Goal: Task Accomplishment & Management: Manage account settings

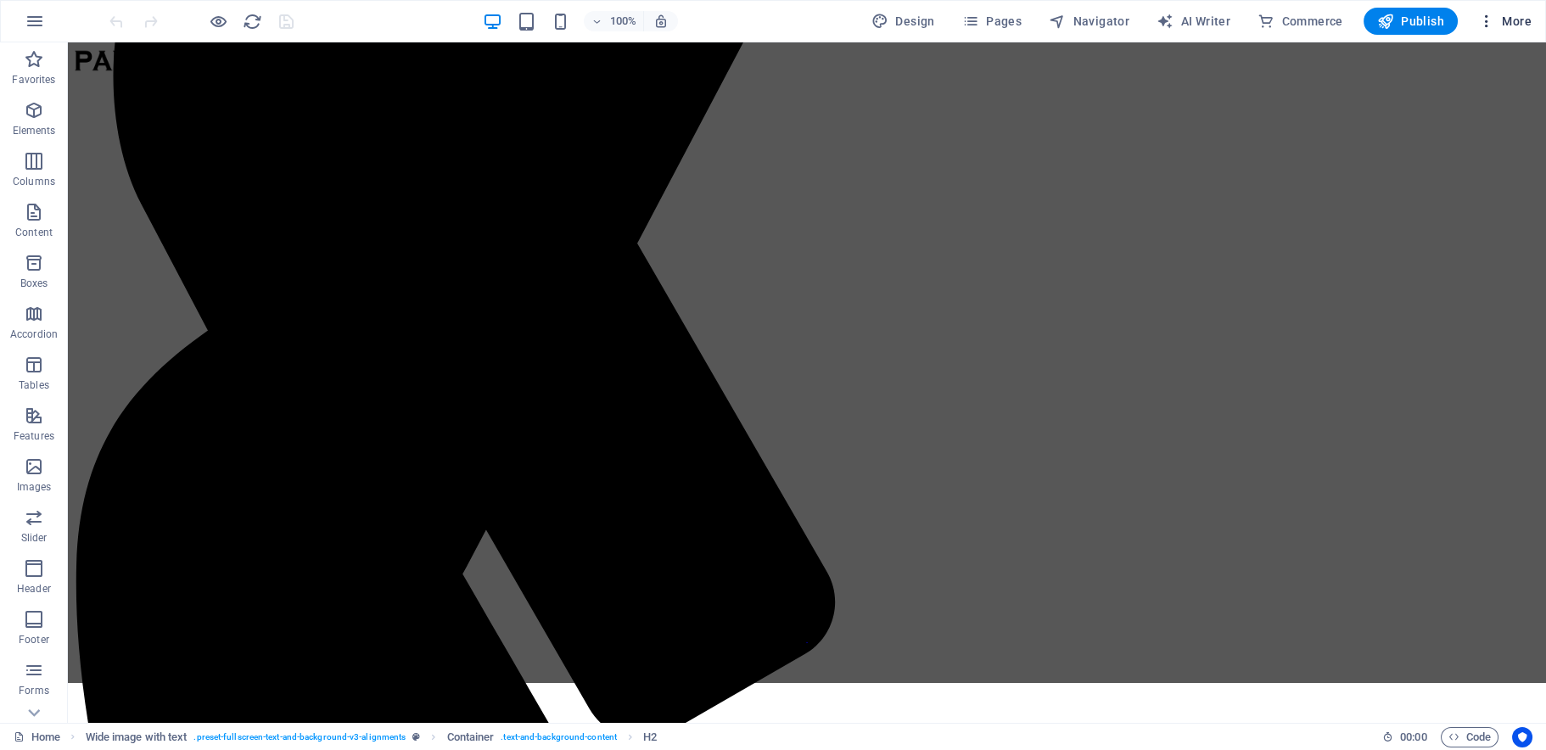
click at [1515, 20] on span "More" at bounding box center [1505, 21] width 53 height 17
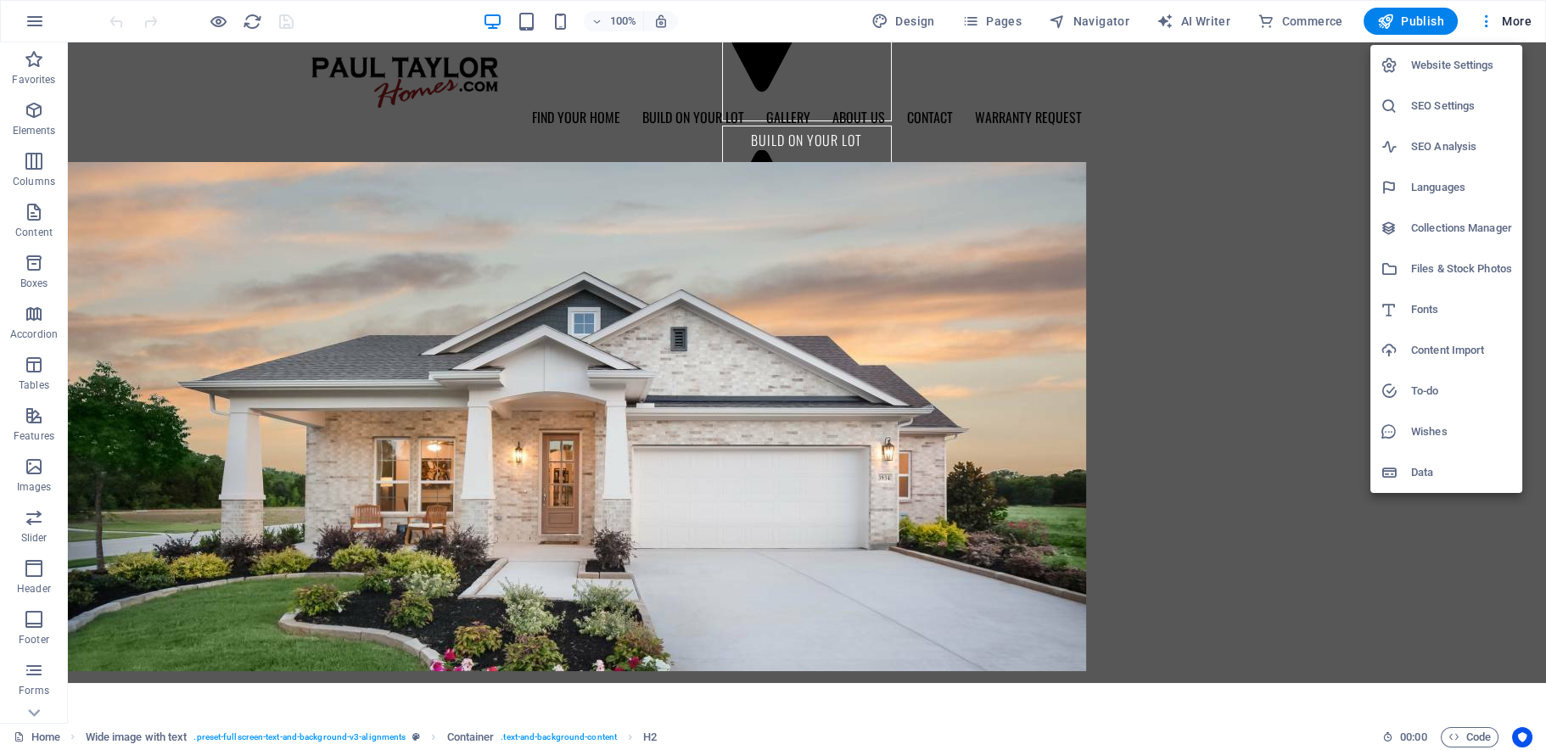
click at [1464, 268] on h6 "Files & Stock Photos" at bounding box center [1462, 269] width 101 height 20
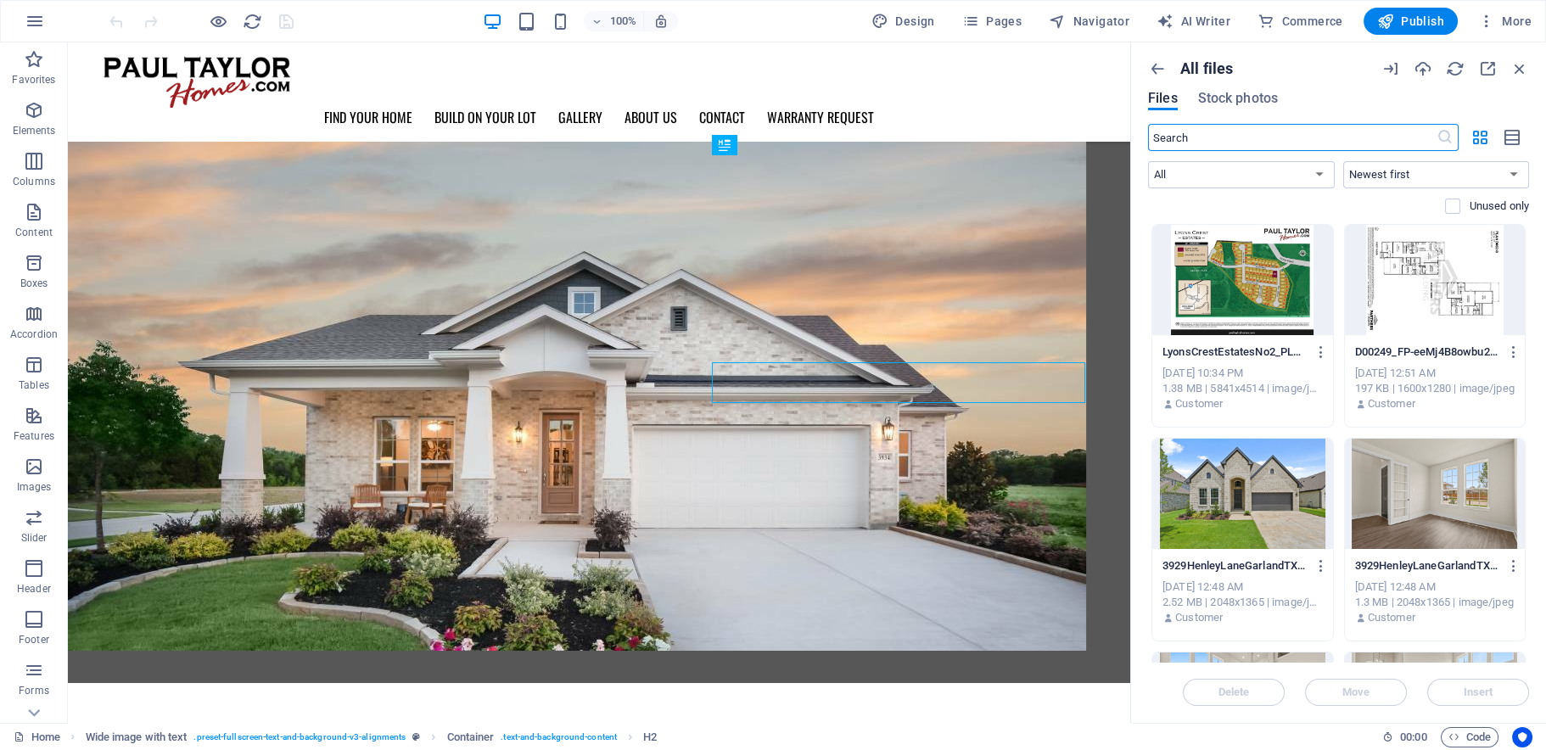
scroll to position [710, 0]
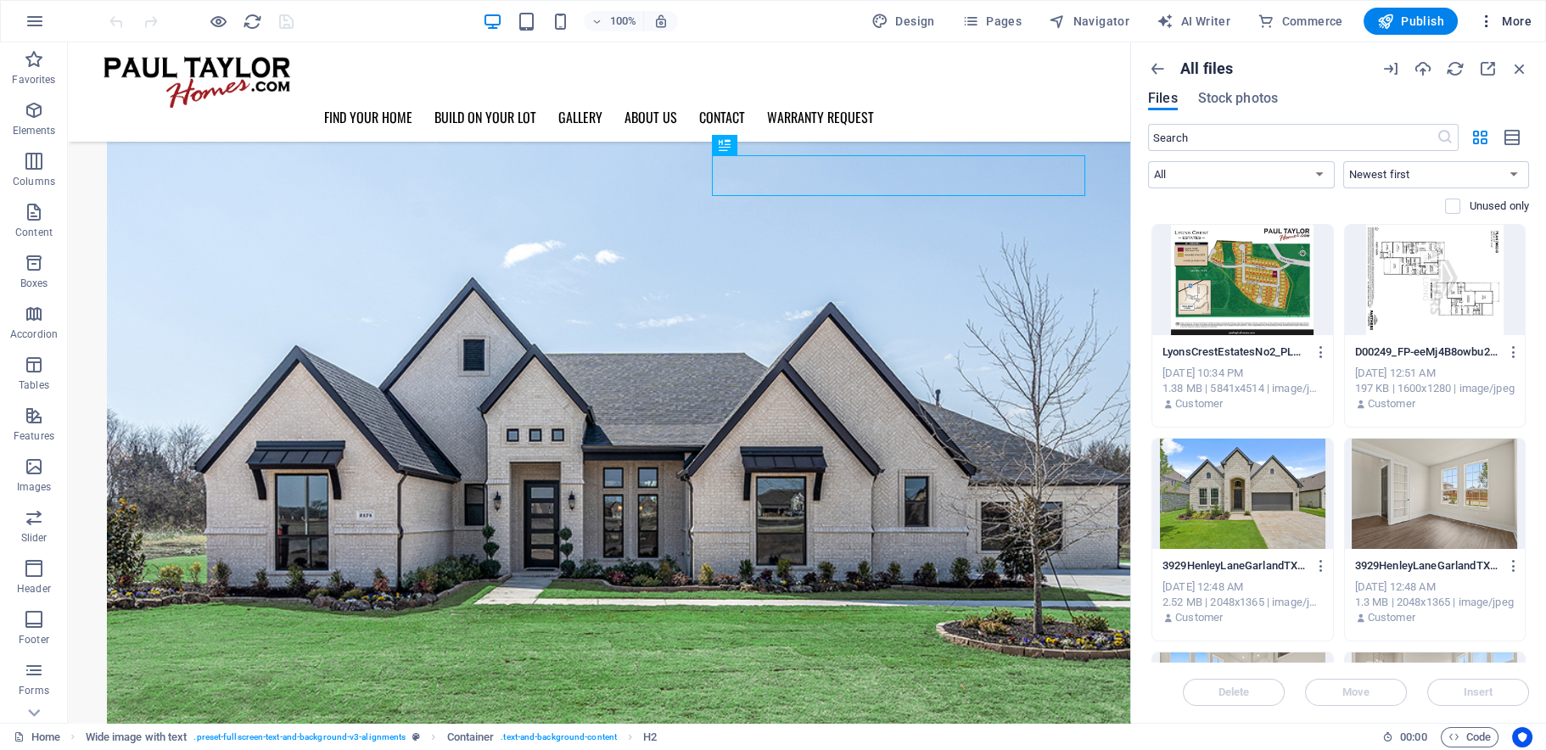
click at [1508, 23] on span "More" at bounding box center [1505, 21] width 53 height 17
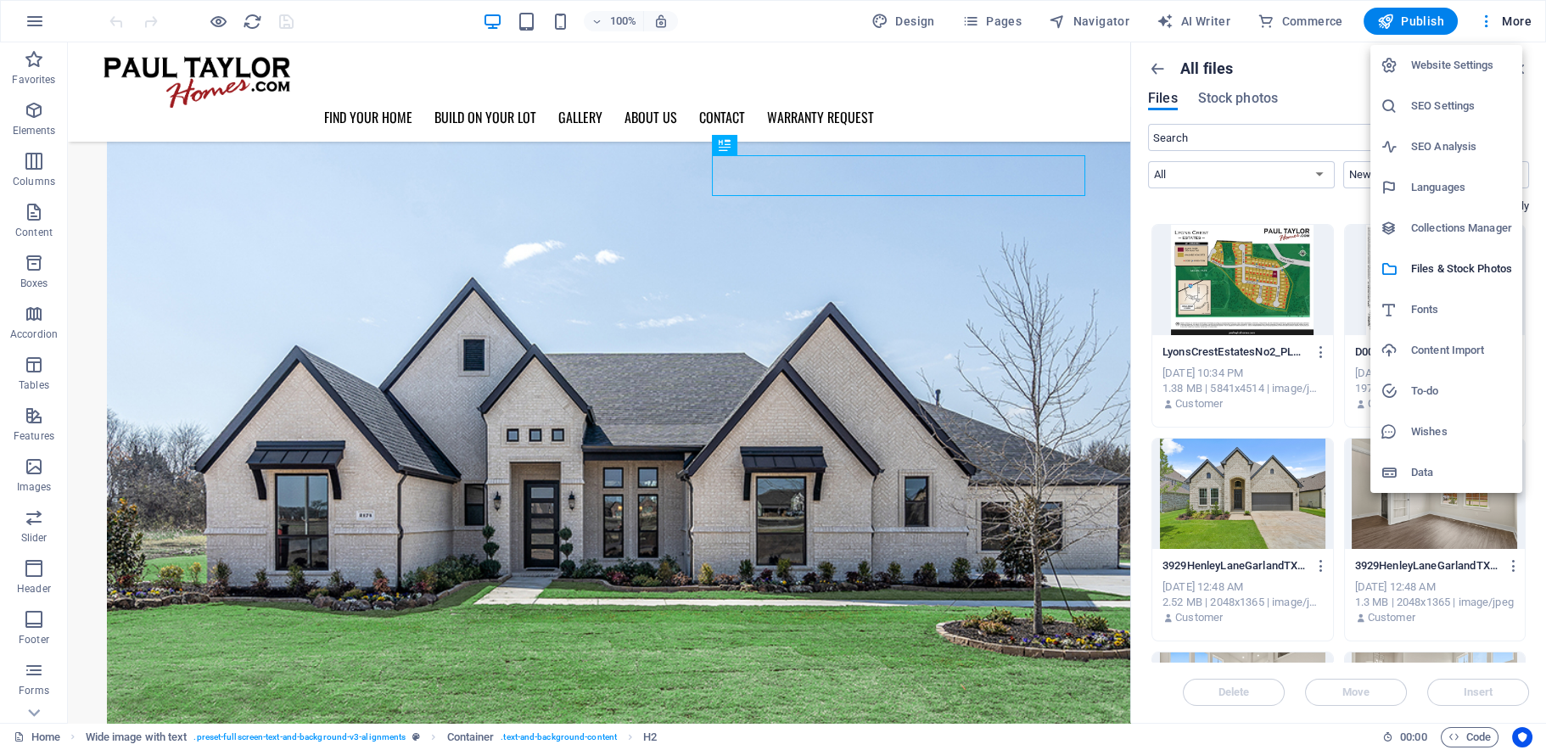
click at [1454, 232] on h6 "Collections Manager" at bounding box center [1462, 228] width 101 height 20
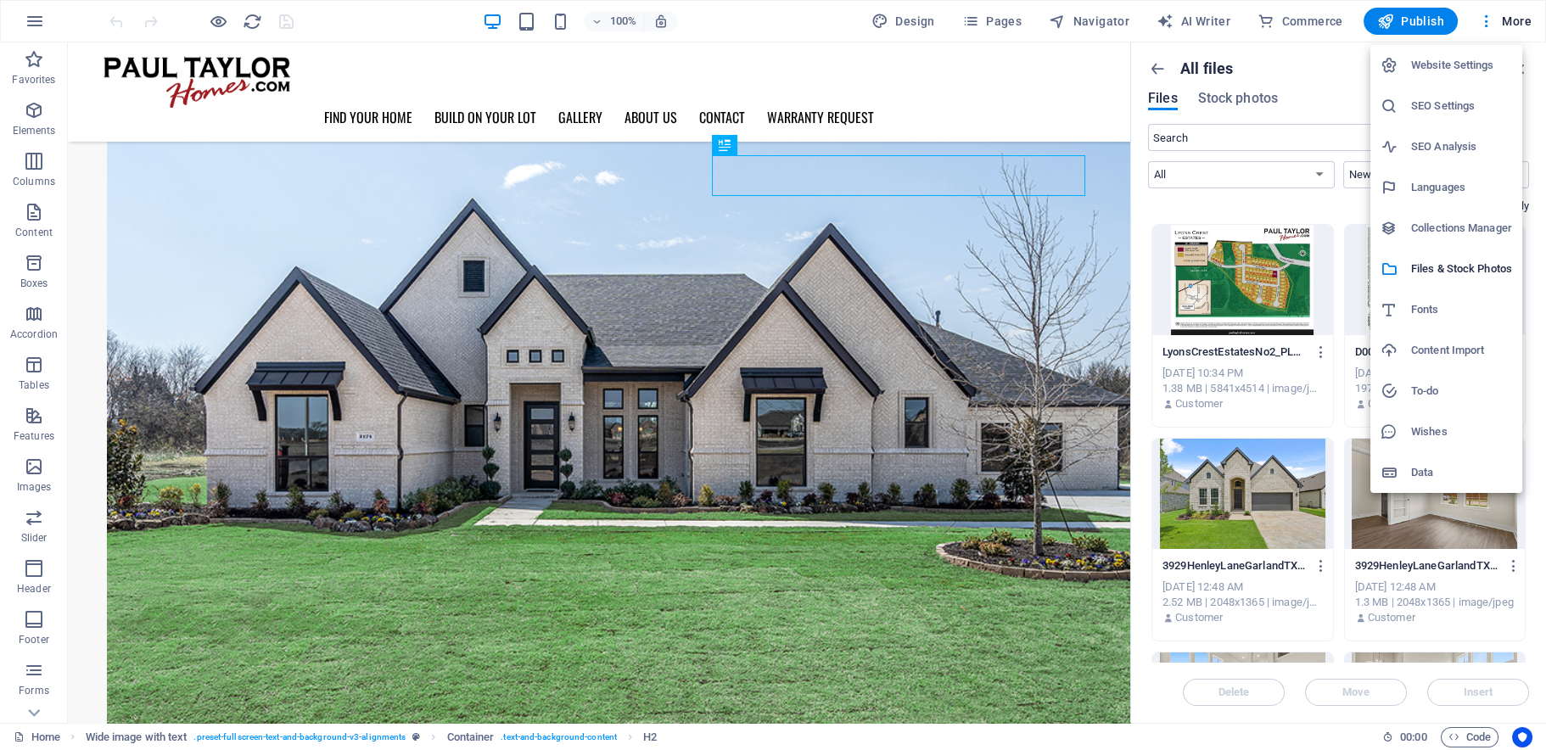
scroll to position [0, 0]
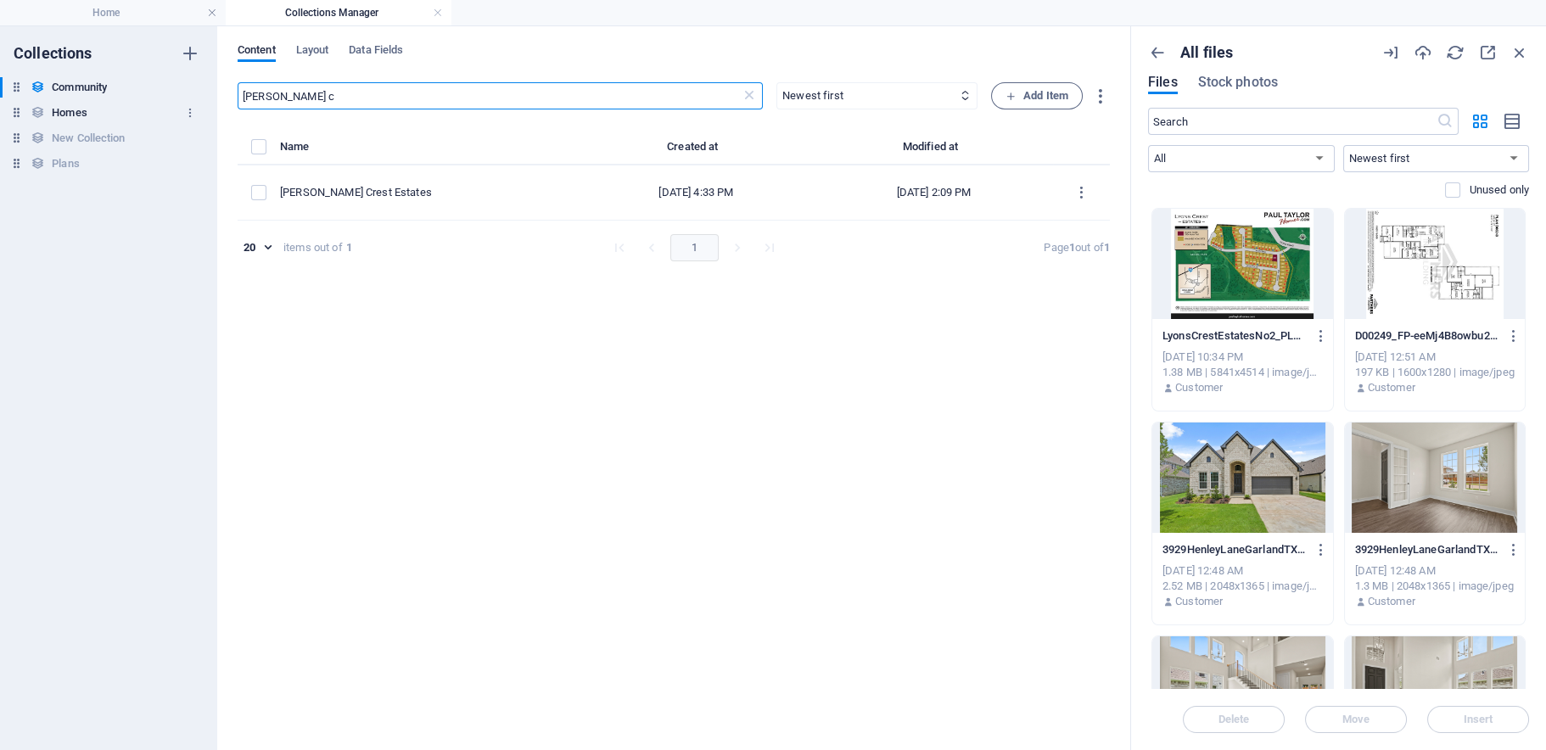
click at [66, 114] on h6 "Homes" at bounding box center [69, 113] width 35 height 20
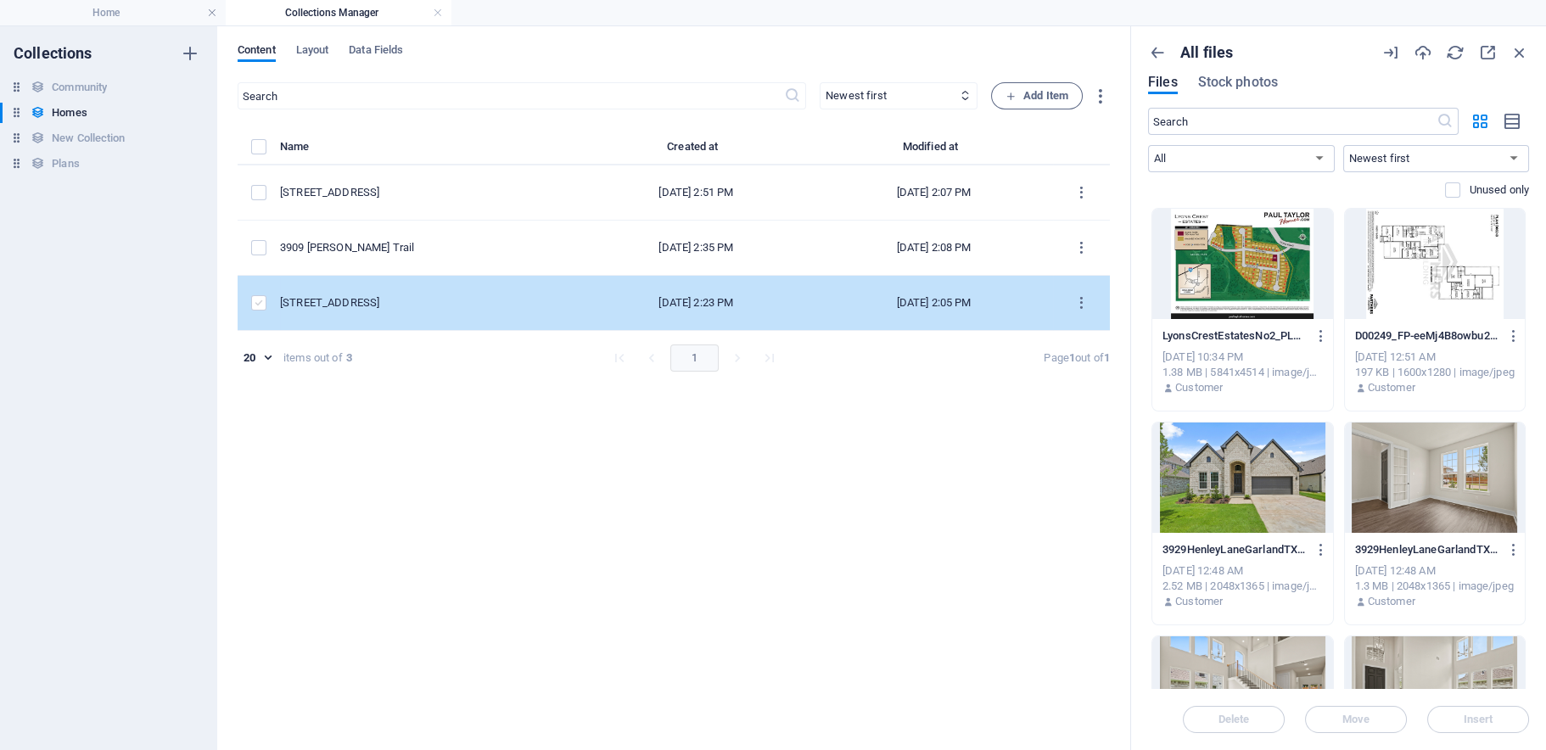
click at [257, 302] on label "items list" at bounding box center [258, 302] width 15 height 15
click at [0, 0] on input "items list" at bounding box center [0, 0] width 0 height 0
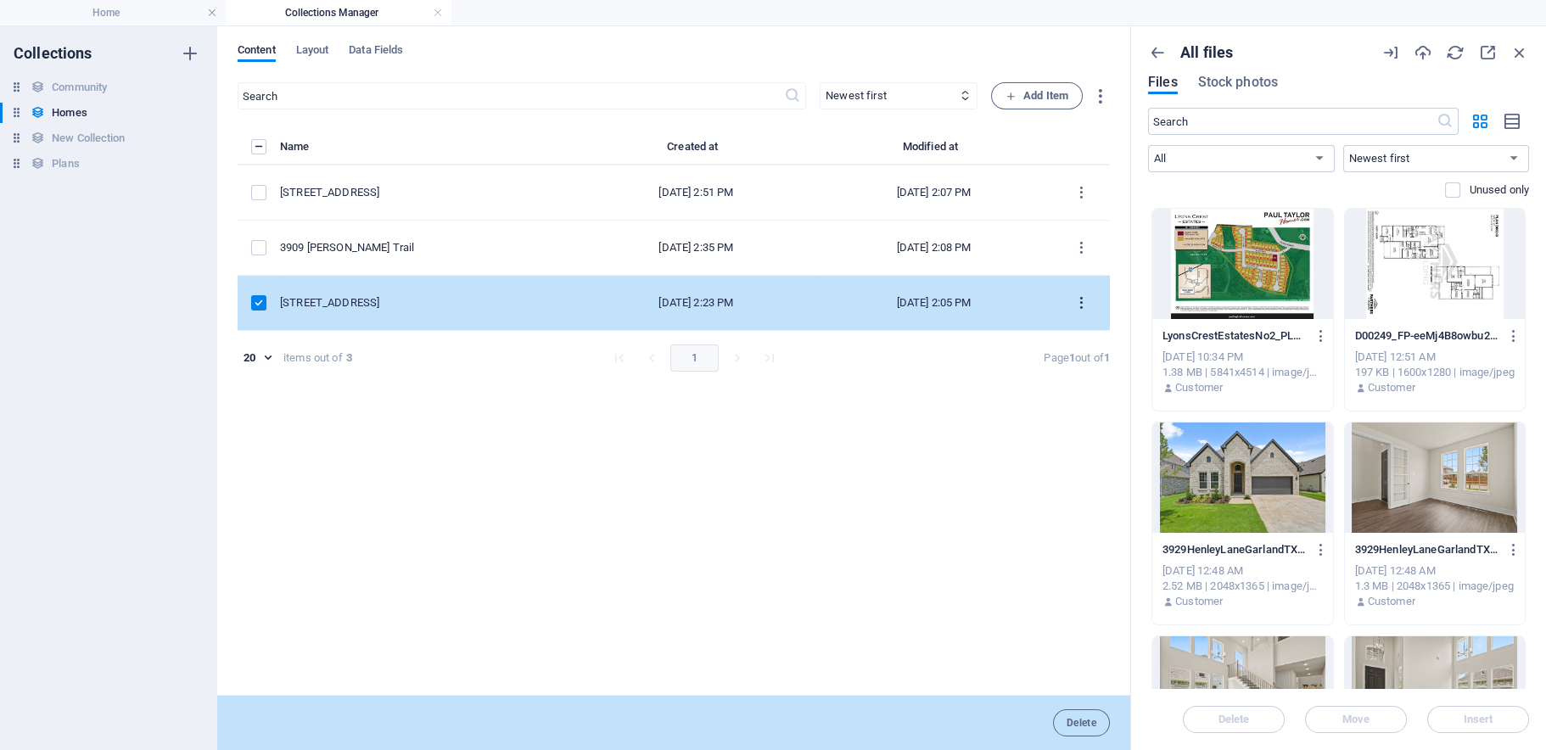
click at [1086, 302] on icon "items list" at bounding box center [1082, 303] width 16 height 16
click at [1068, 470] on div at bounding box center [1056, 469] width 31 height 17
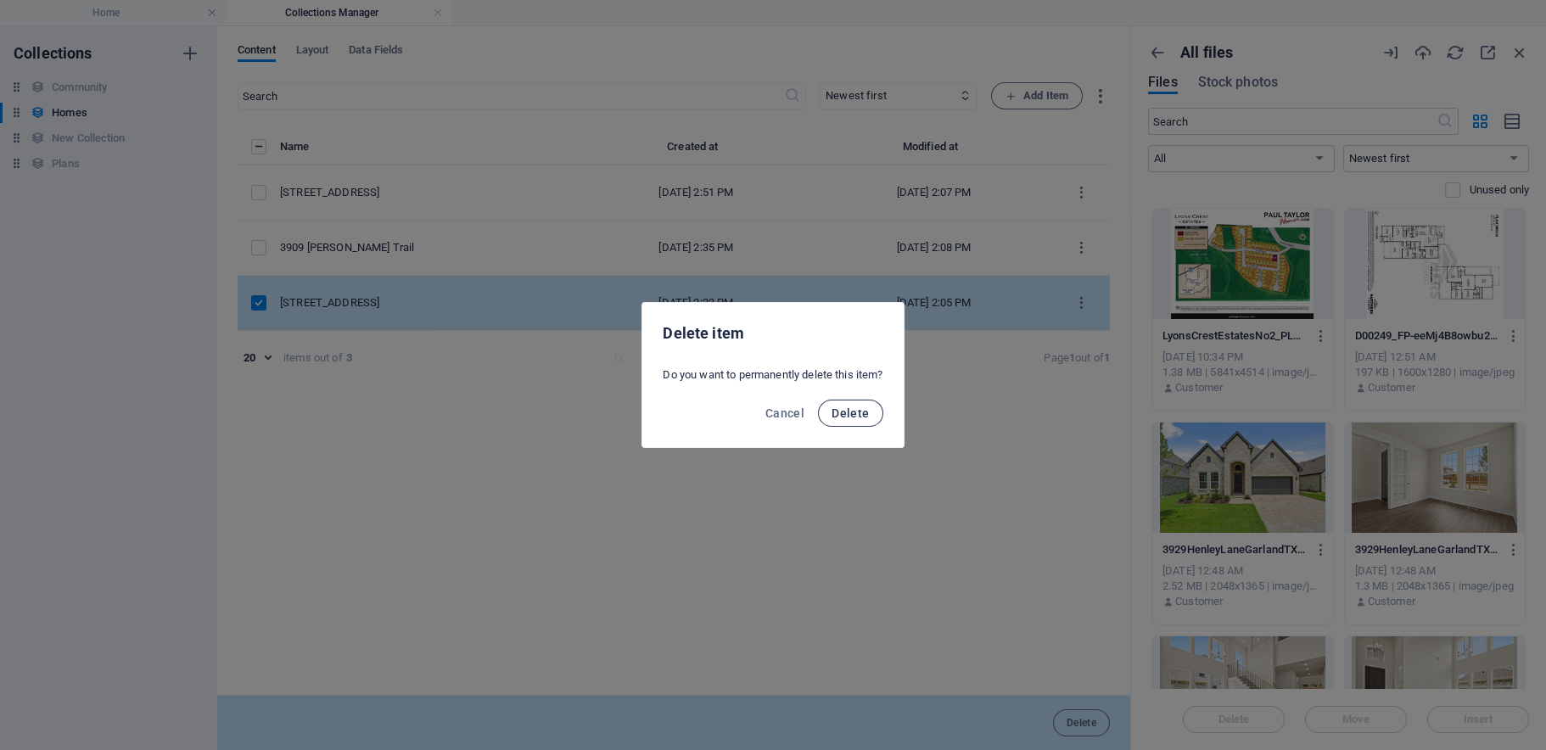
click at [863, 410] on span "Delete" at bounding box center [850, 414] width 37 height 14
